Goal: Complete application form

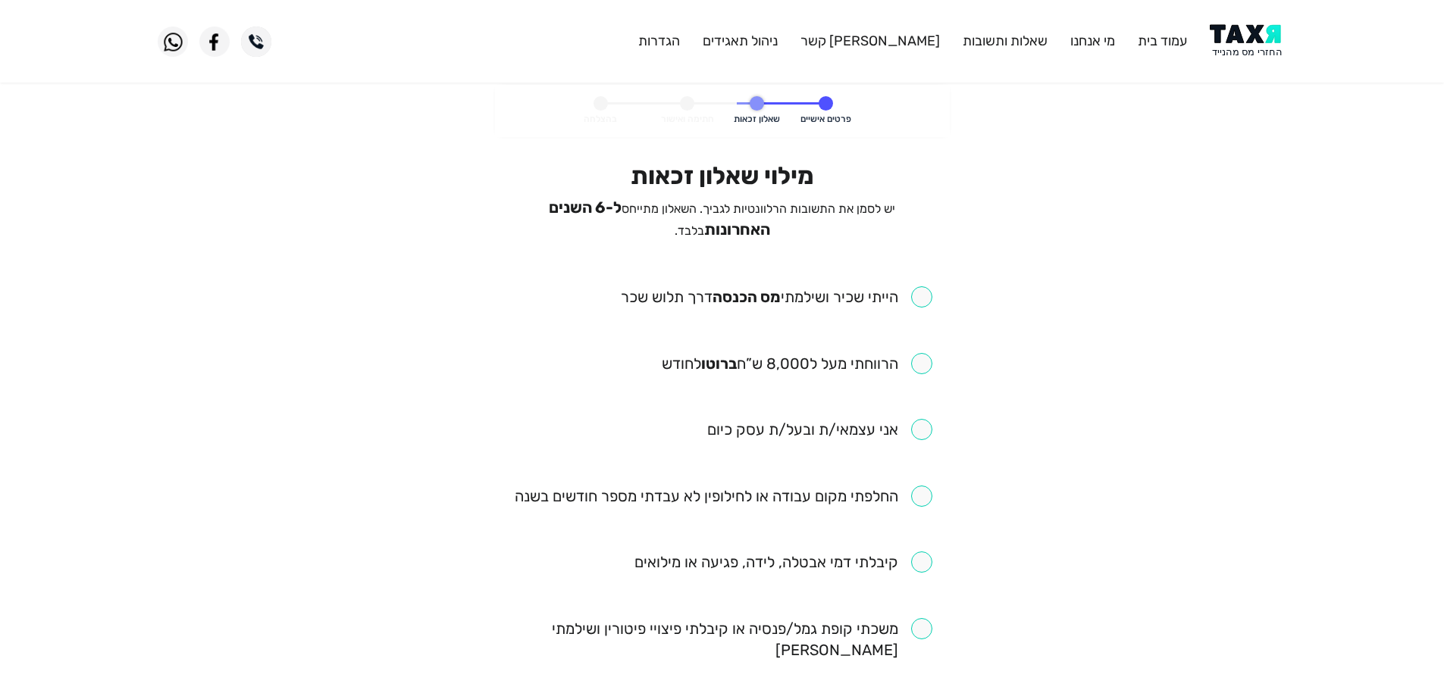
drag, startPoint x: 925, startPoint y: 288, endPoint x: 781, endPoint y: 170, distance: 186.3
click at [924, 288] on input "checkbox" at bounding box center [776, 296] width 311 height 21
checkbox input "true"
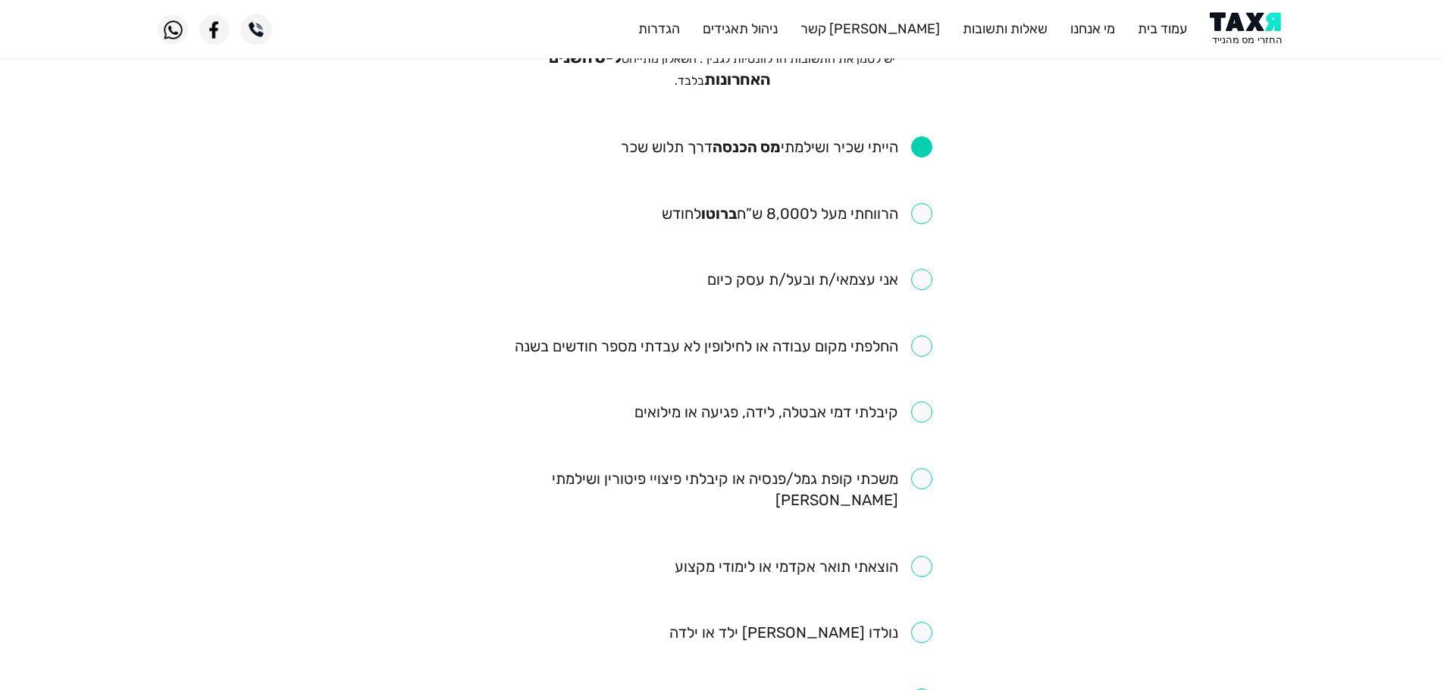
scroll to position [152, 0]
click at [924, 203] on input "checkbox" at bounding box center [797, 212] width 271 height 21
checkbox input "true"
click at [925, 340] on input "checkbox" at bounding box center [724, 344] width 418 height 21
checkbox input "true"
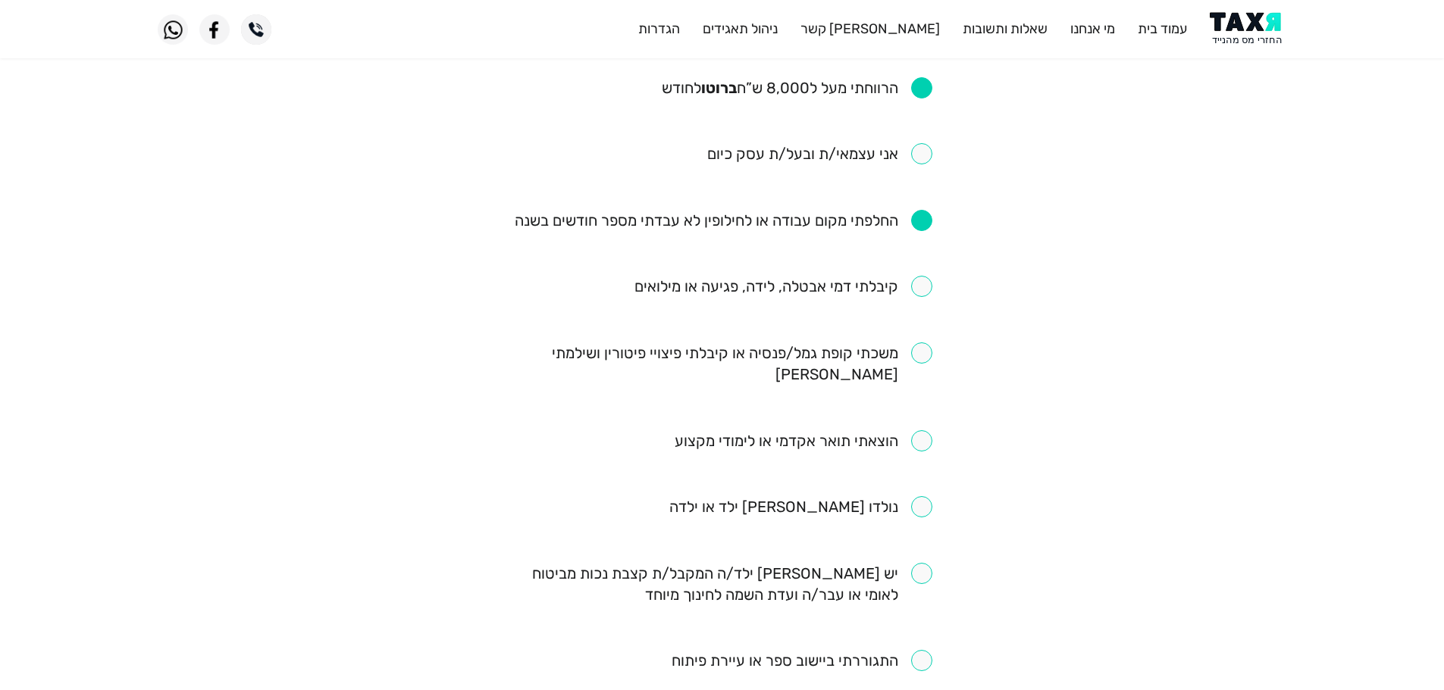
scroll to position [303, 0]
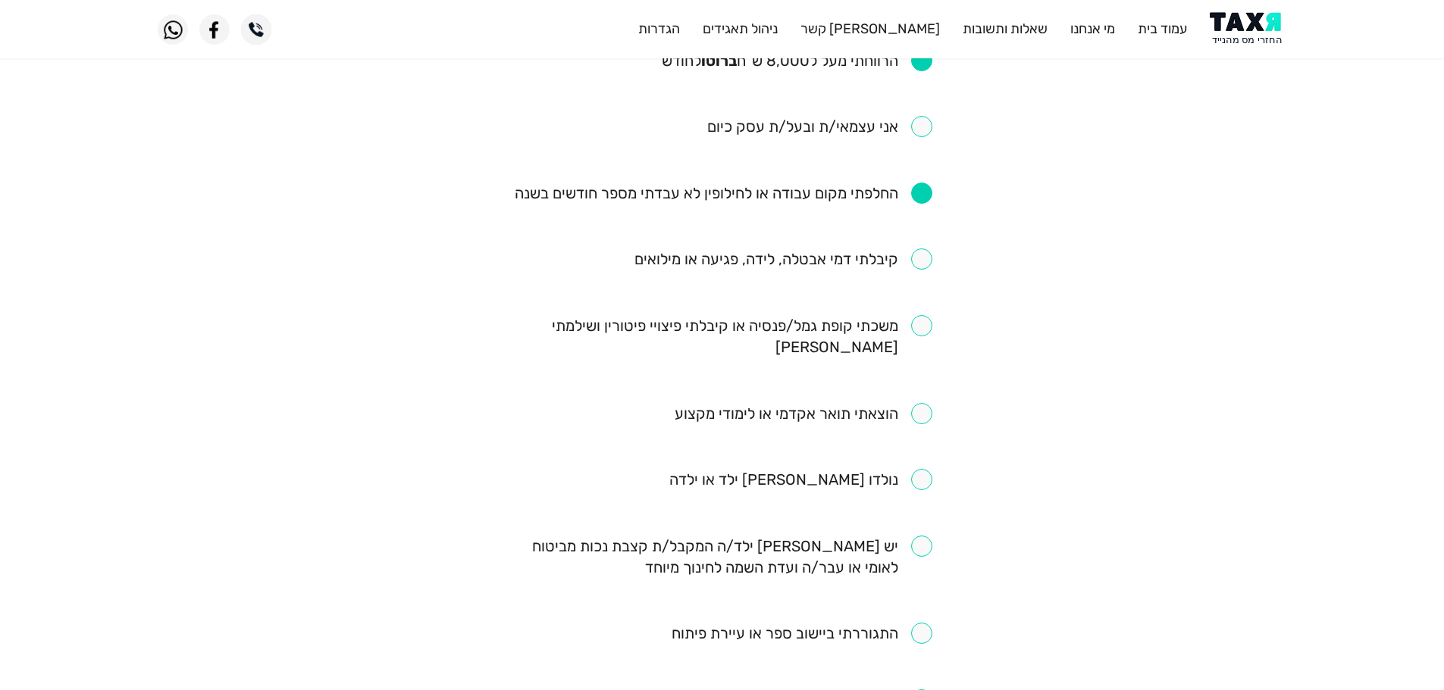
click at [922, 258] on input "checkbox" at bounding box center [783, 259] width 298 height 21
checkbox input "true"
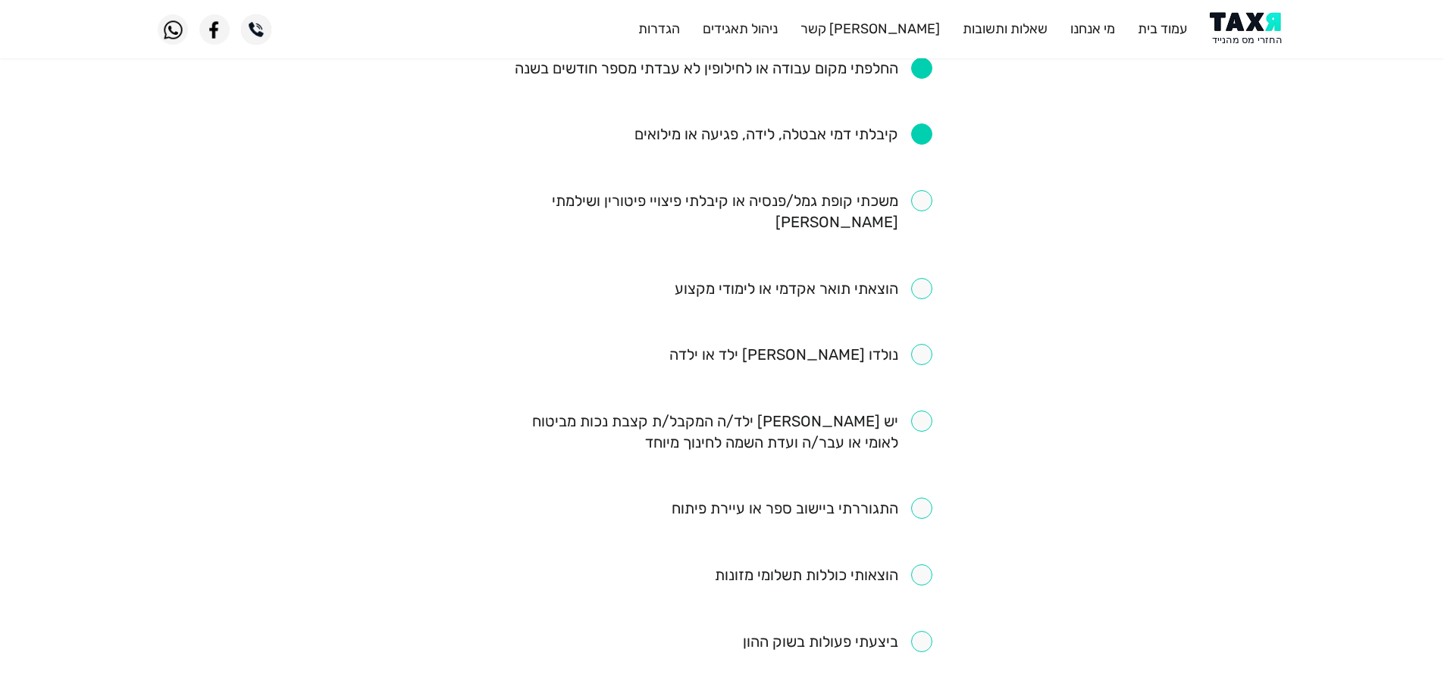
scroll to position [455, 0]
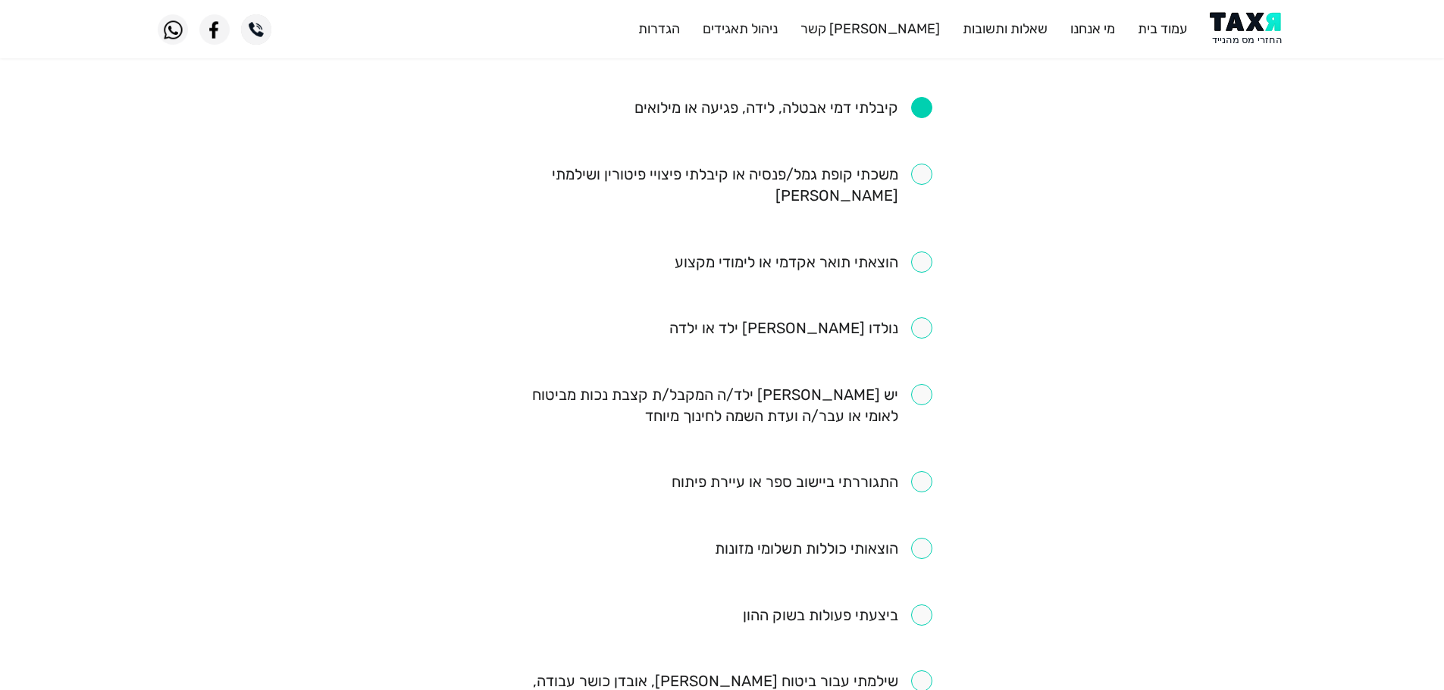
click at [916, 178] on input "checkbox" at bounding box center [722, 185] width 420 height 42
checkbox input "true"
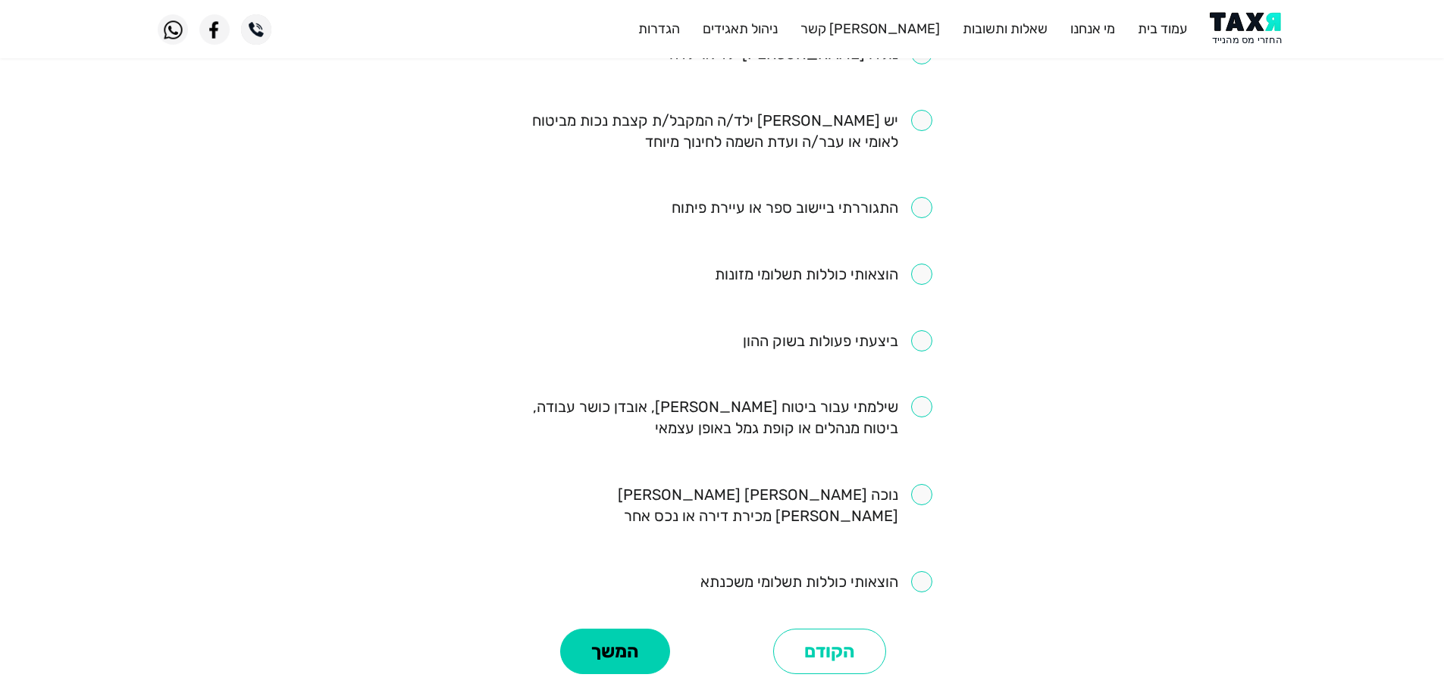
scroll to position [824, 0]
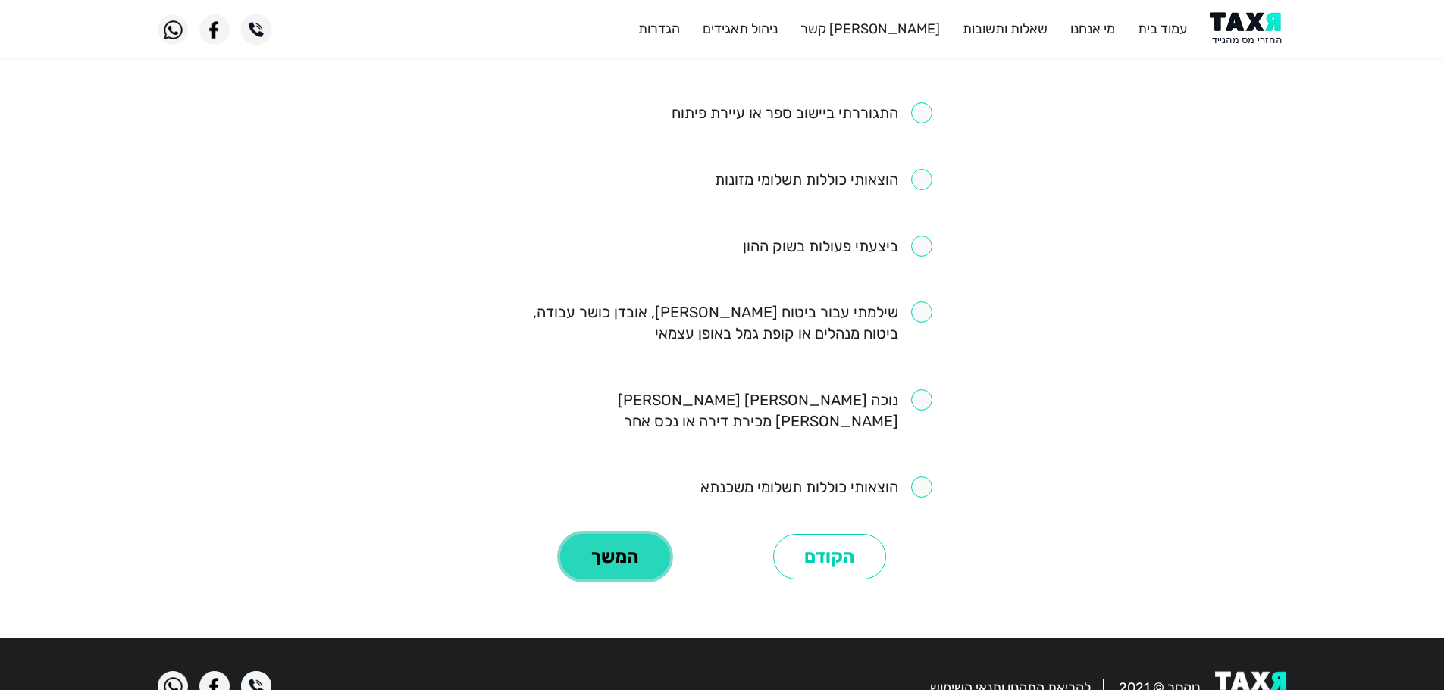
click at [646, 534] on button "המשך" at bounding box center [615, 556] width 110 height 45
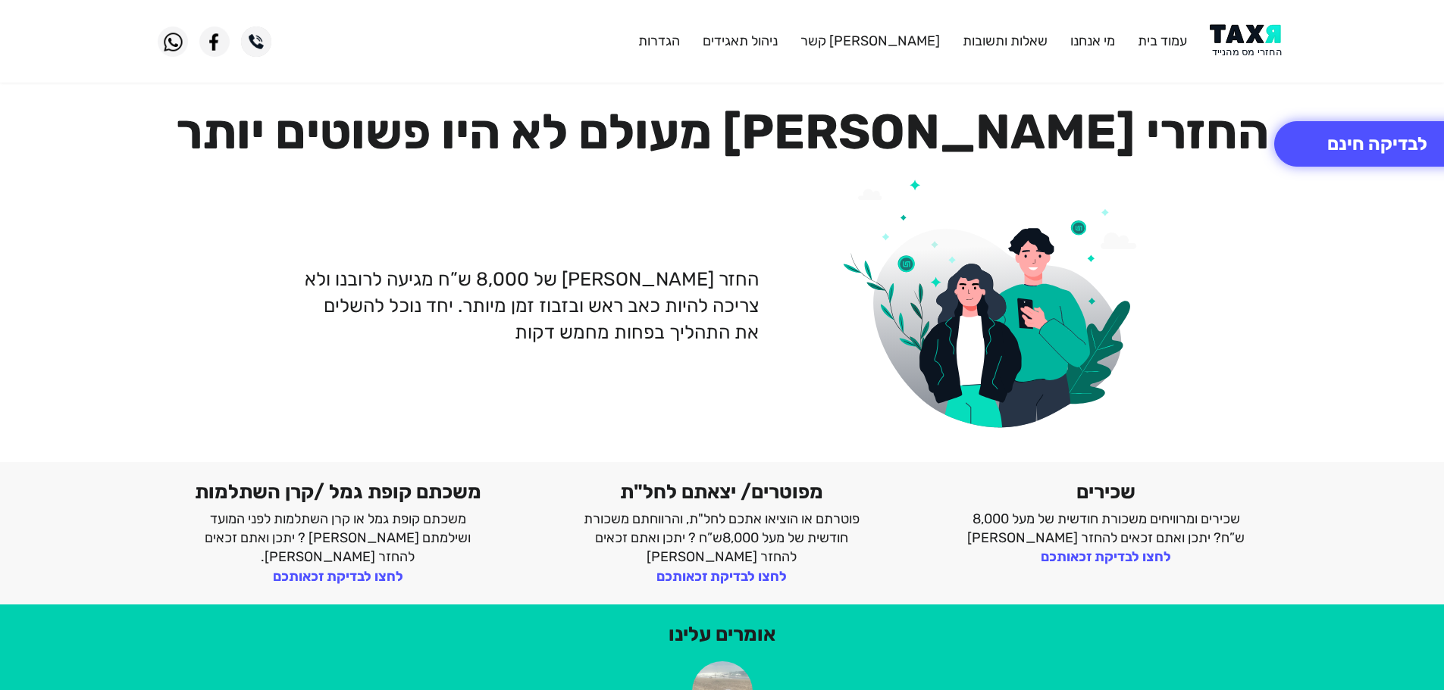
click at [1260, 46] on img at bounding box center [1248, 41] width 77 height 34
click at [1238, 42] on img at bounding box center [1248, 41] width 77 height 34
click at [1241, 52] on img at bounding box center [1248, 41] width 77 height 34
click at [1410, 141] on button "לבדיקה חינם" at bounding box center [1377, 143] width 206 height 45
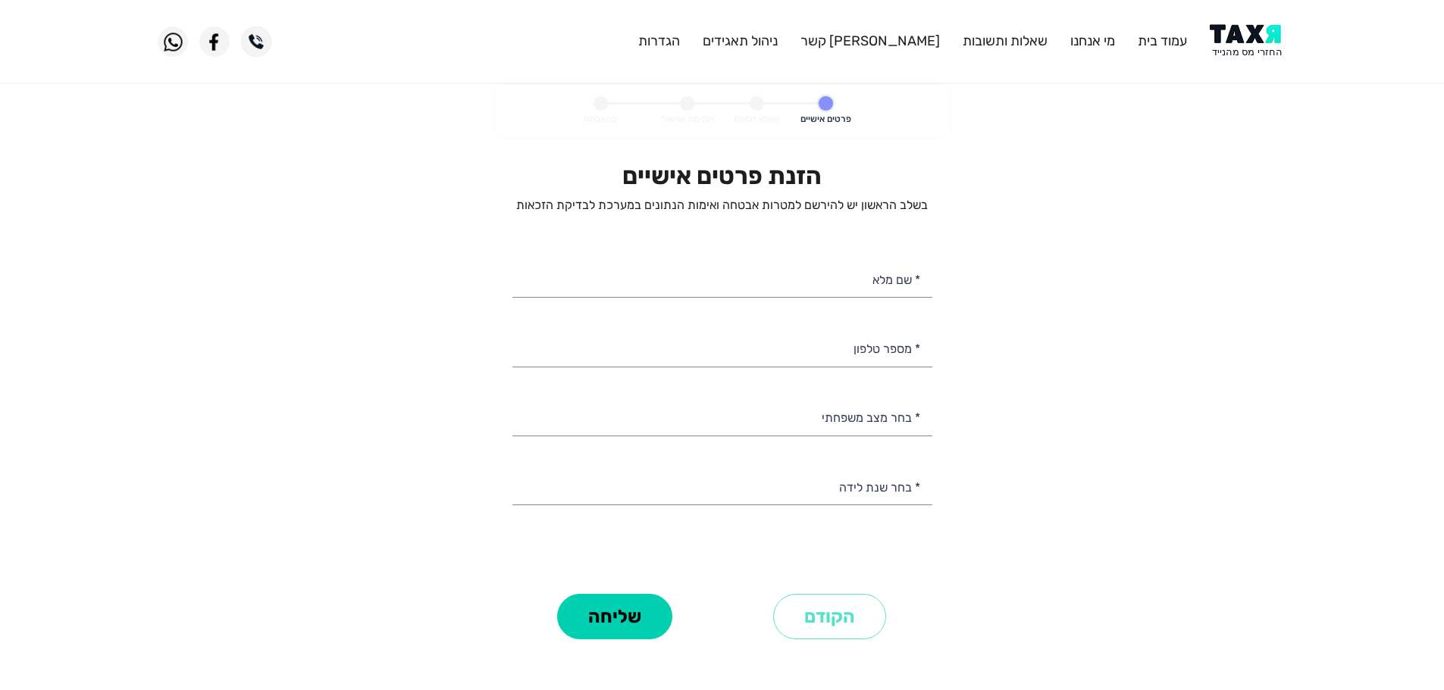
select select
click at [874, 353] on input "* מספר טלפון" at bounding box center [722, 347] width 420 height 39
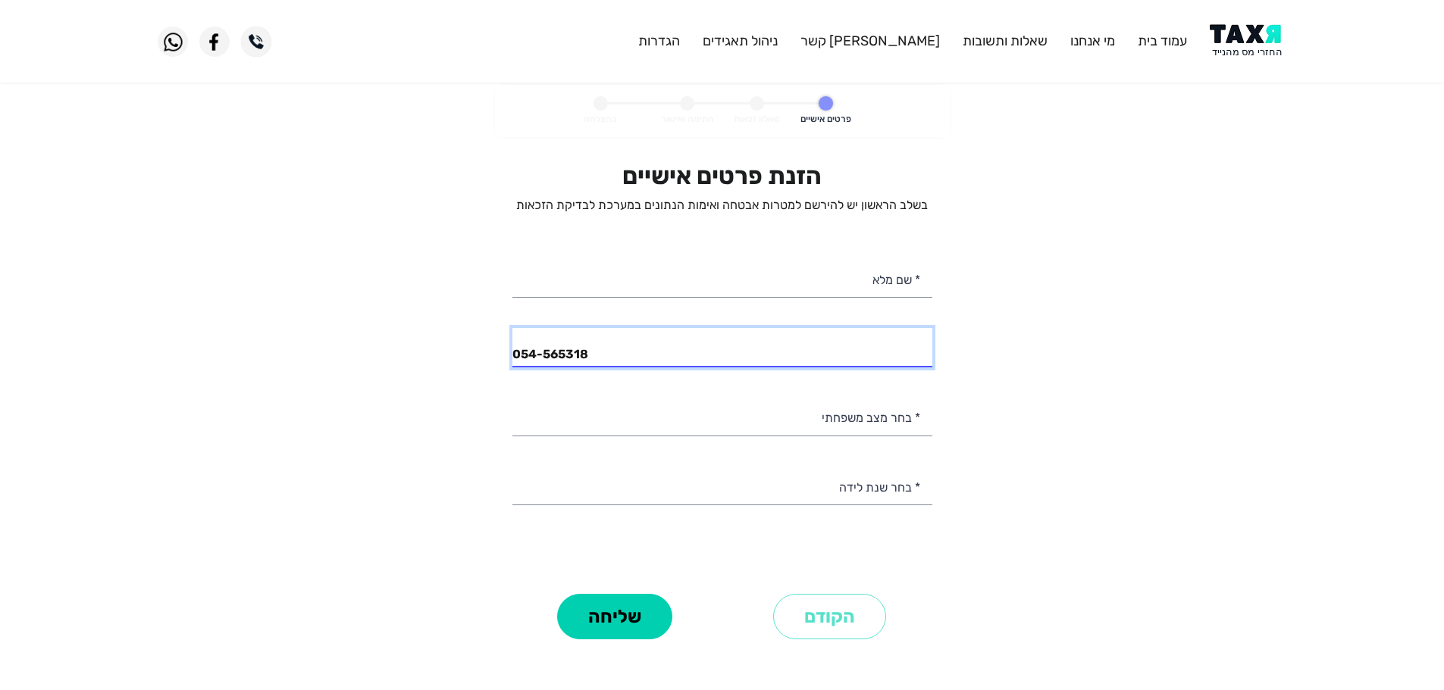
type input "054-5653189"
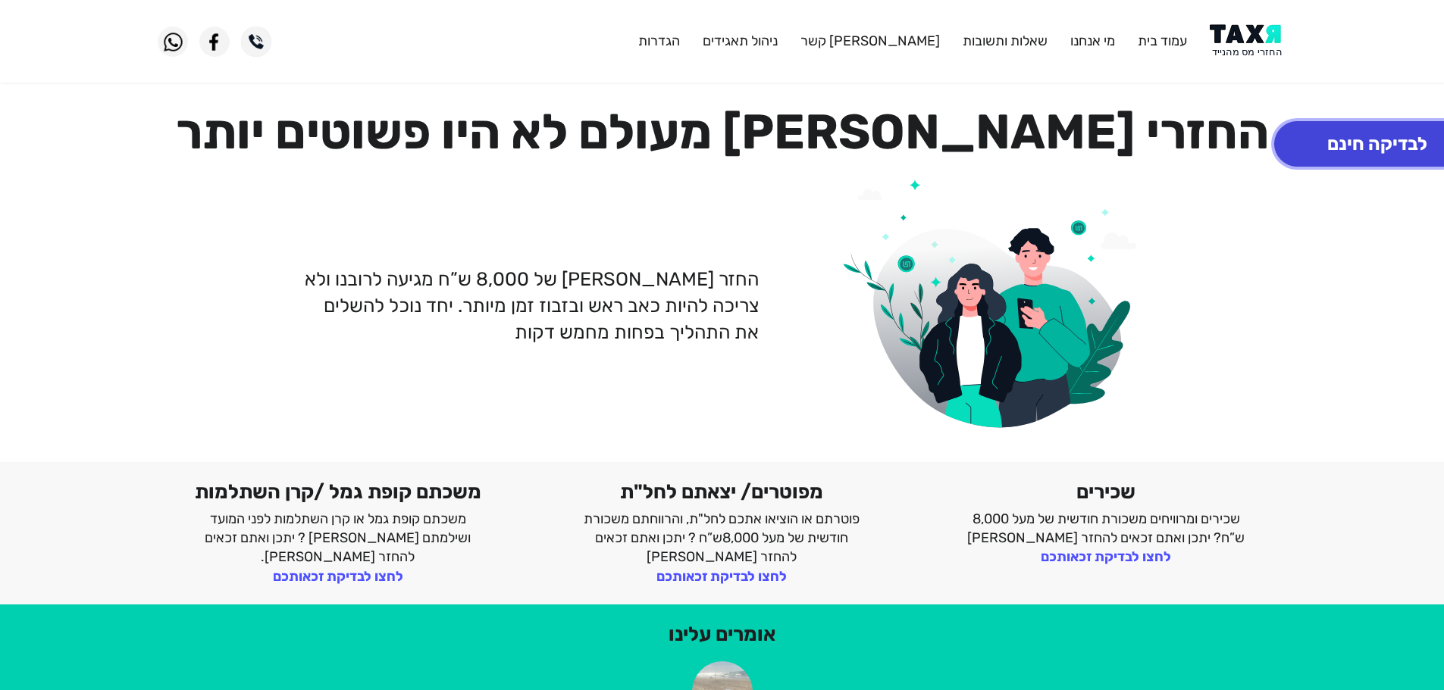
click at [1335, 146] on button "לבדיקה חינם" at bounding box center [1377, 143] width 206 height 45
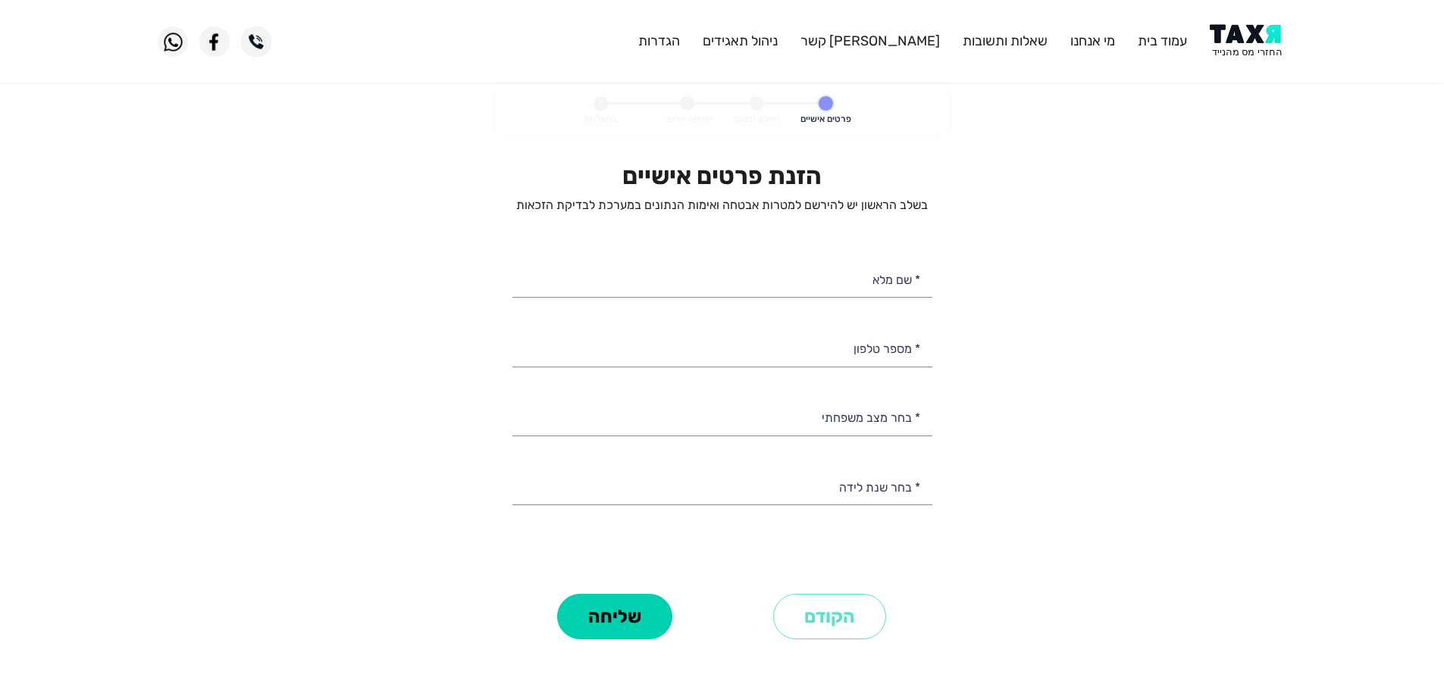
select select
click at [902, 279] on input "* שם מלא" at bounding box center [722, 278] width 420 height 39
type input "זהבה מברטה"
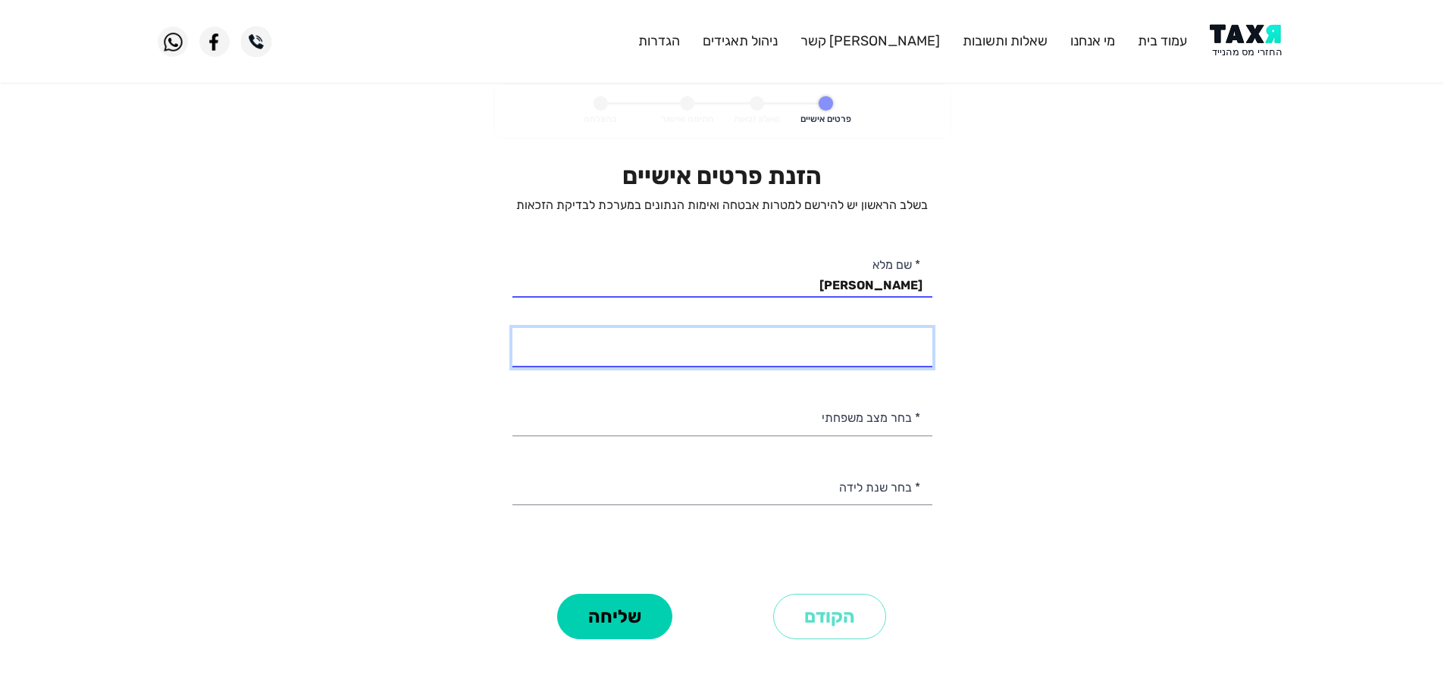
click at [784, 356] on input "* מספר טלפון" at bounding box center [722, 347] width 420 height 39
type input "054-5653189"
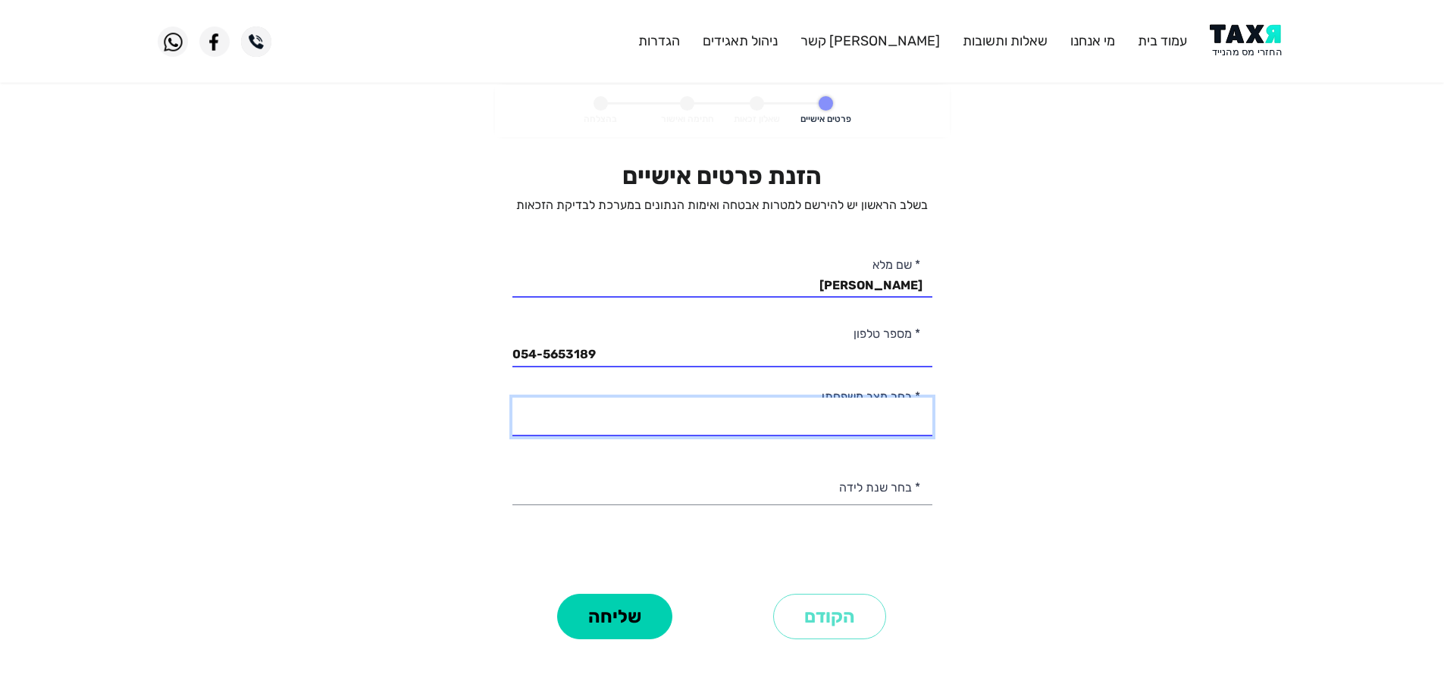
click at [829, 421] on select "רווק/ה נשוי/אה גרוש/ה אלמן/נה" at bounding box center [722, 417] width 420 height 39
select select "1: Single"
click at [512, 398] on select "רווק/ה נשוי/אה גרוש/ה אלמן/נה" at bounding box center [722, 417] width 420 height 39
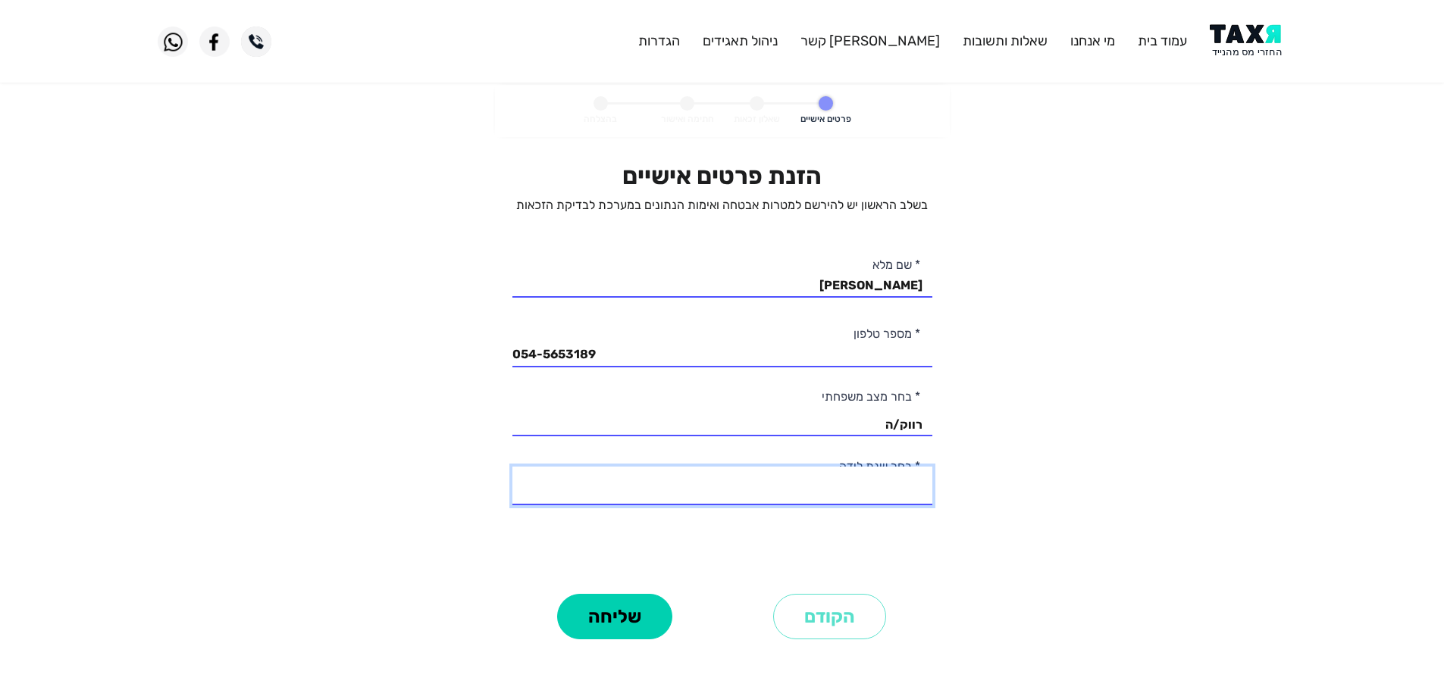
click at [904, 491] on select "2003 2002 2001 2000 1999 1998 1997 1996 1995 1994 1993 1992 1991 1990 1989 1988…" at bounding box center [722, 486] width 420 height 39
select select "8: 1996"
click at [512, 467] on select "2003 2002 2001 2000 1999 1998 1997 1996 1995 1994 1993 1992 1991 1990 1989 1988…" at bounding box center [722, 486] width 420 height 39
click at [650, 609] on button "שליחה" at bounding box center [614, 616] width 115 height 45
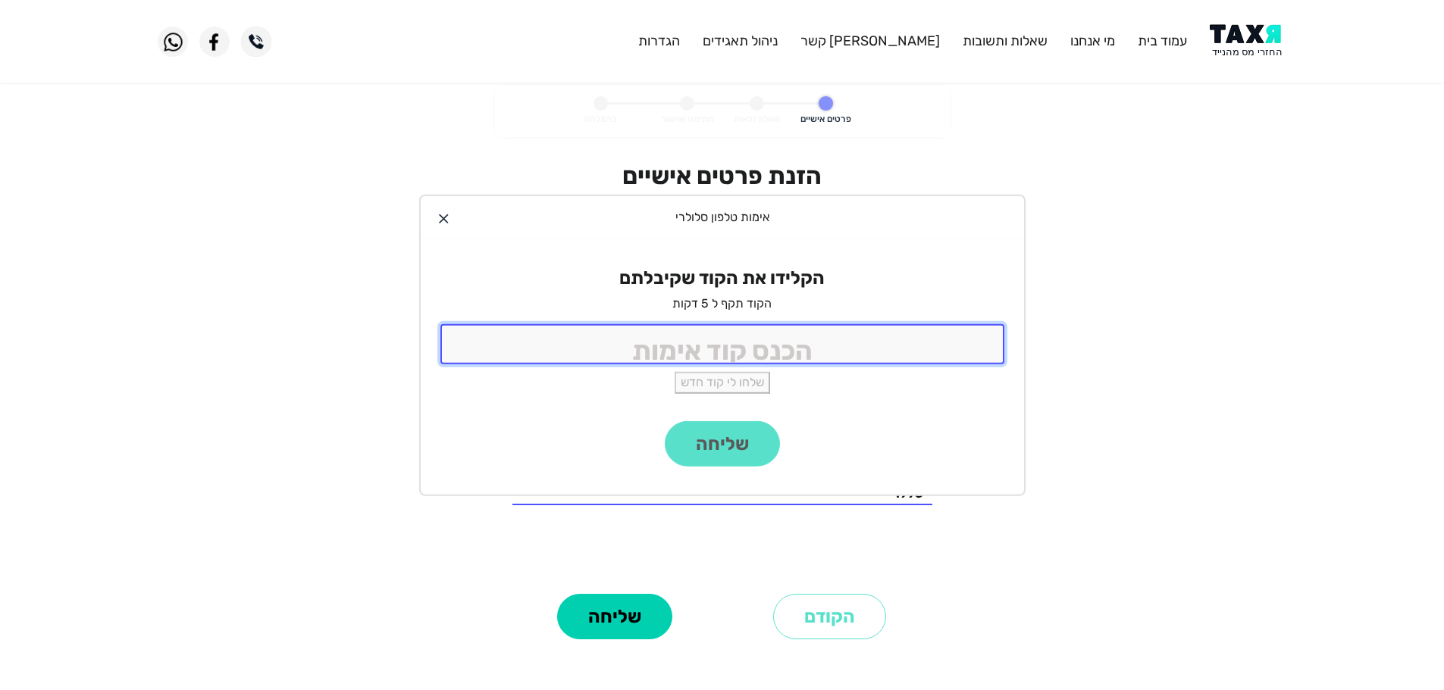
click at [759, 361] on input "tel" at bounding box center [722, 344] width 564 height 40
type input "9988"
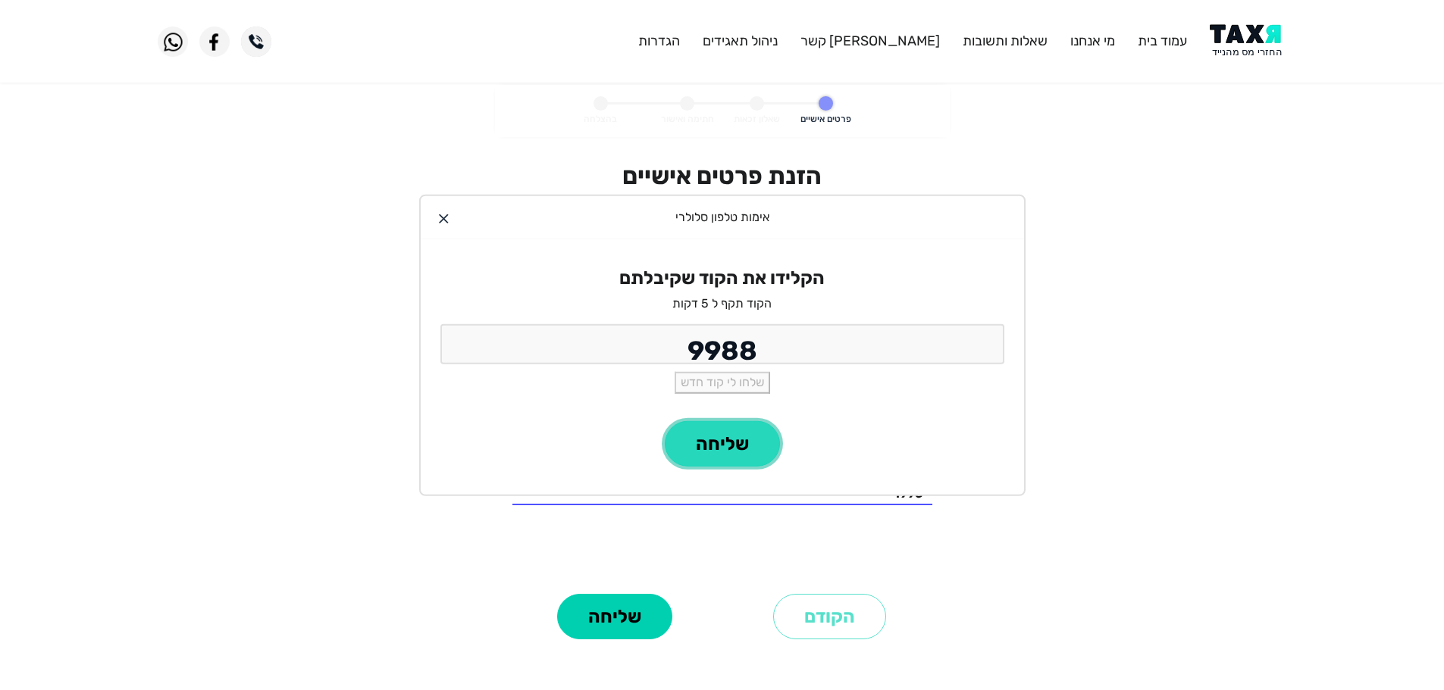
click at [726, 446] on button "שליחה" at bounding box center [722, 443] width 115 height 45
